Goal: Information Seeking & Learning: Stay updated

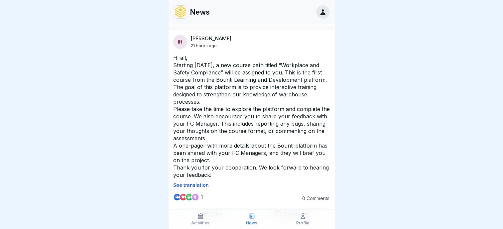
drag, startPoint x: 172, startPoint y: 49, endPoint x: 226, endPoint y: 96, distance: 71.6
click at [226, 96] on div "IH [PERSON_NAME] 21 hours ago Hi all, Starting [DATE], a new course path titled…" at bounding box center [251, 128] width 166 height 196
drag, startPoint x: 211, startPoint y: 169, endPoint x: 185, endPoint y: 156, distance: 29.3
click at [185, 156] on p "Hi all, Starting [DATE], a new course path titled “Workplace and Safety Complia…" at bounding box center [251, 116] width 157 height 124
click at [211, 167] on p "Hi all, Starting [DATE], a new course path titled “Workplace and Safety Complia…" at bounding box center [251, 116] width 157 height 124
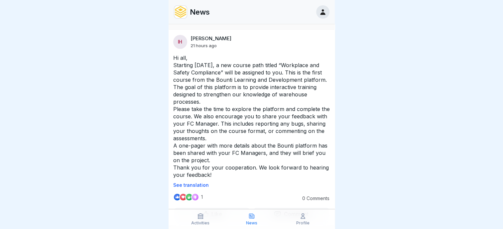
click at [201, 182] on p "See translation" at bounding box center [251, 184] width 157 height 5
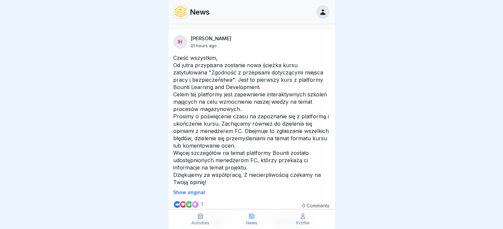
drag, startPoint x: 190, startPoint y: 173, endPoint x: 178, endPoint y: 166, distance: 13.2
click at [180, 167] on p "Cześć wszystkim, Od jutra przypisana zostanie nowa ścieżka kursu zatytułowana "…" at bounding box center [251, 120] width 157 height 132
click at [193, 190] on p "Show original" at bounding box center [251, 192] width 157 height 5
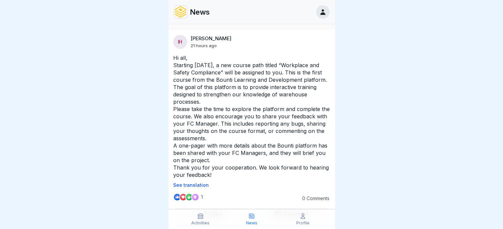
drag, startPoint x: 238, startPoint y: 119, endPoint x: 189, endPoint y: 75, distance: 65.4
click at [194, 98] on p "Hi all, Starting [DATE], a new course path titled “Workplace and Safety Complia…" at bounding box center [251, 116] width 157 height 124
drag, startPoint x: 189, startPoint y: 75, endPoint x: 246, endPoint y: 104, distance: 63.9
click at [248, 105] on p "Hi all, Starting [DATE], a new course path titled “Workplace and Safety Complia…" at bounding box center [251, 116] width 157 height 124
drag, startPoint x: 198, startPoint y: 79, endPoint x: 240, endPoint y: 98, distance: 45.5
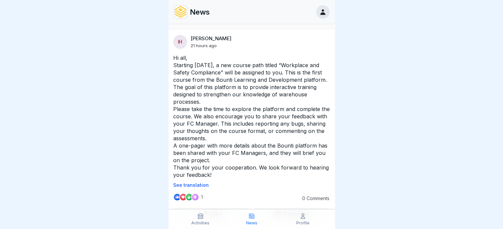
click at [240, 98] on p "Hi all, Starting [DATE], a new course path titled “Workplace and Safety Complia…" at bounding box center [251, 116] width 157 height 124
drag, startPoint x: 239, startPoint y: 99, endPoint x: 220, endPoint y: 140, distance: 44.7
click at [220, 138] on p "Hi all, Starting [DATE], a new course path titled “Workplace and Safety Complia…" at bounding box center [251, 116] width 157 height 124
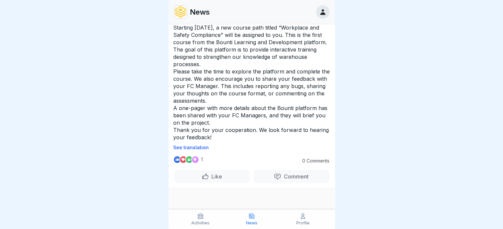
scroll to position [38, 0]
click at [192, 138] on div "Hi all, Starting [DATE], a new course path titled “Workplace and Safety Complia…" at bounding box center [251, 83] width 166 height 134
click at [192, 144] on p "See translation" at bounding box center [251, 146] width 157 height 5
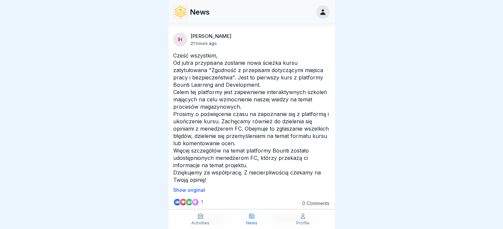
scroll to position [0, 0]
